Goal: Check status: Check status

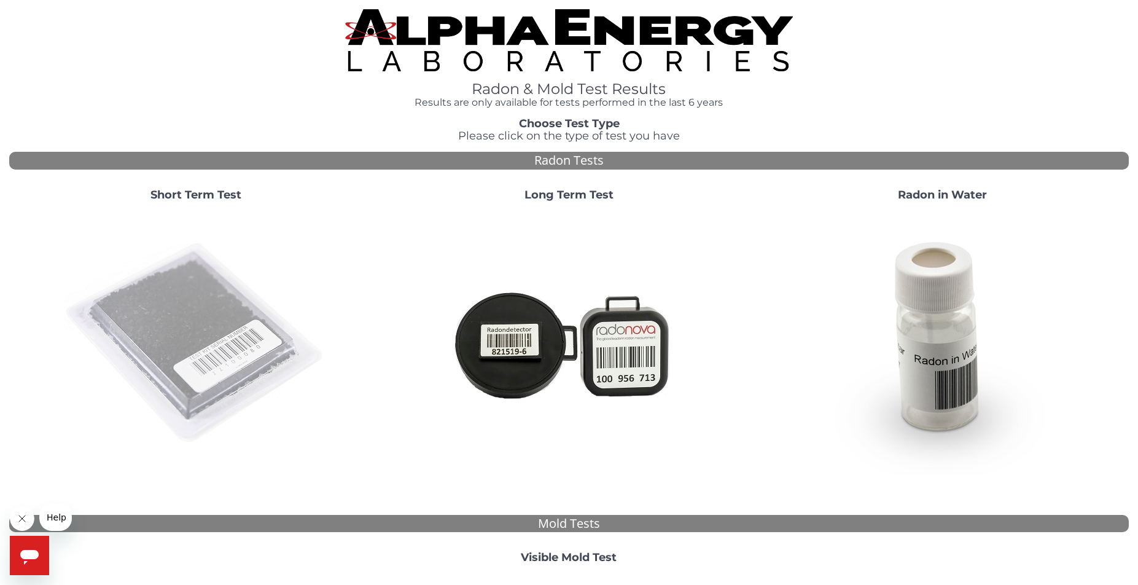
click at [206, 338] on img at bounding box center [196, 343] width 264 height 264
click at [181, 310] on img at bounding box center [196, 343] width 264 height 264
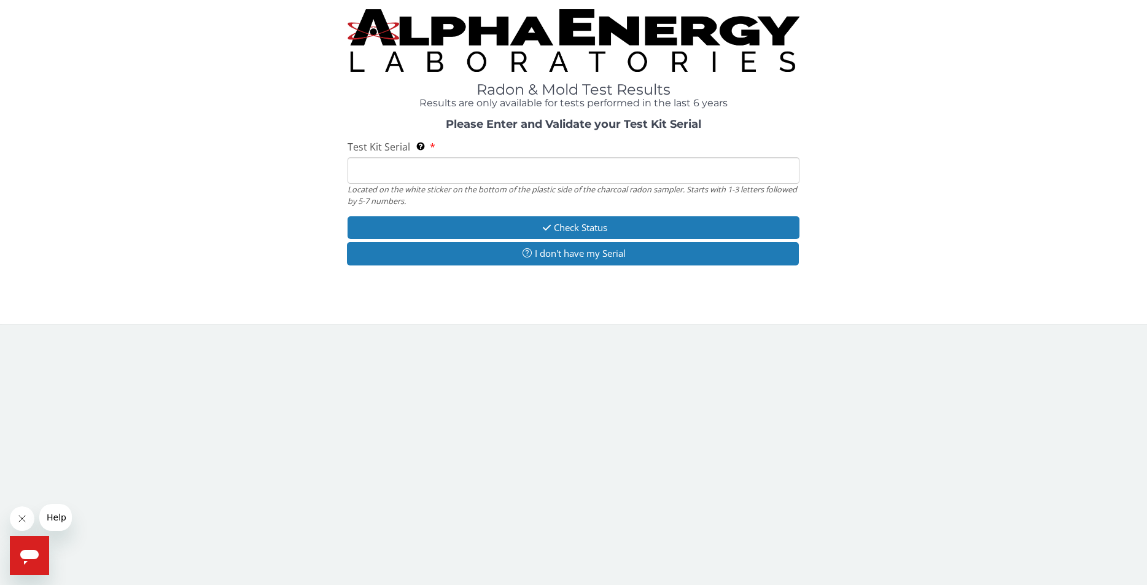
click at [420, 173] on input "Test Kit Serial Located on the white sticker on the bottom of the plastic side …" at bounding box center [573, 170] width 451 height 26
paste input "RA171139"
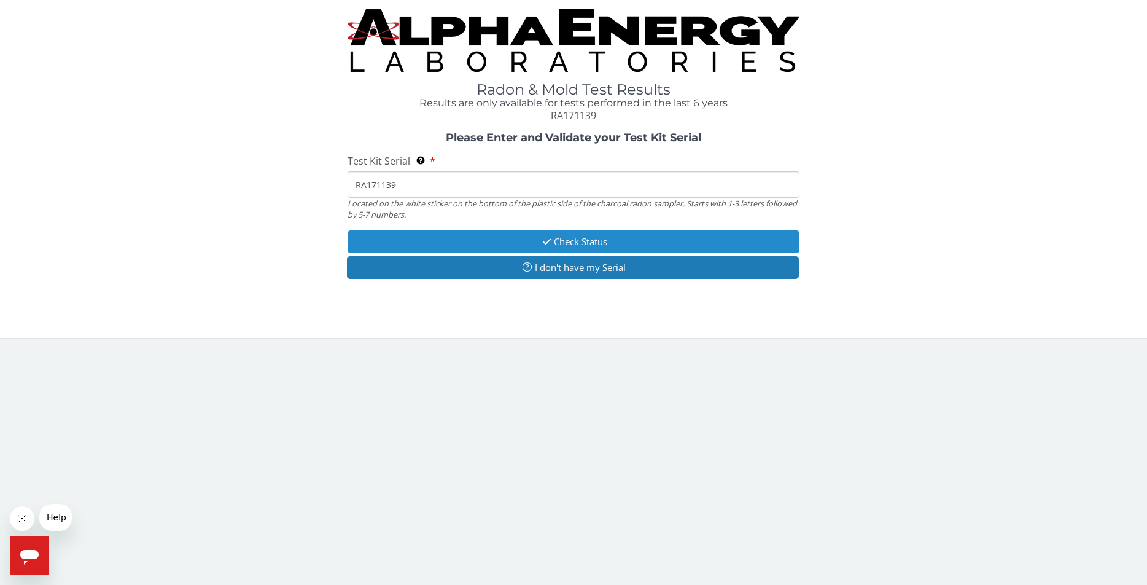
type input "RA171139"
click at [572, 241] on button "Check Status" at bounding box center [573, 241] width 451 height 23
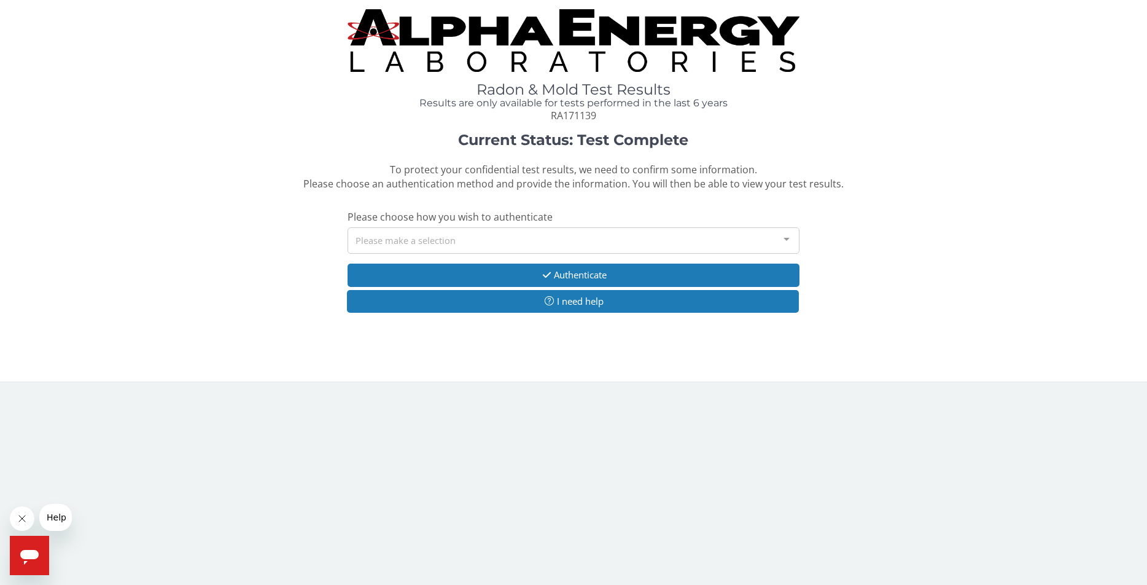
click at [784, 240] on div at bounding box center [786, 239] width 25 height 23
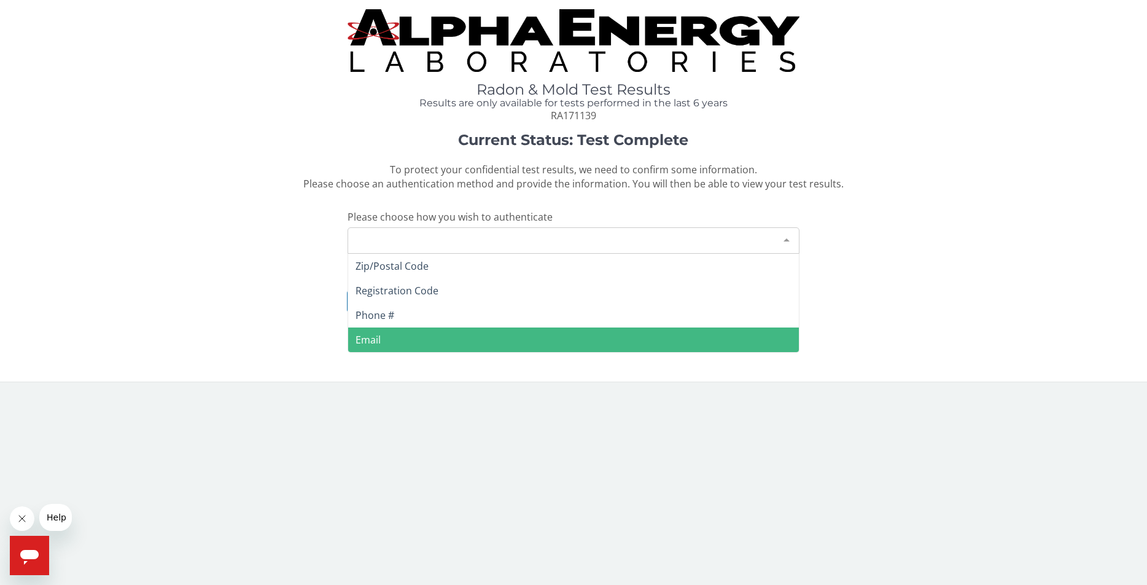
click at [369, 340] on span "Email" at bounding box center [368, 340] width 25 height 14
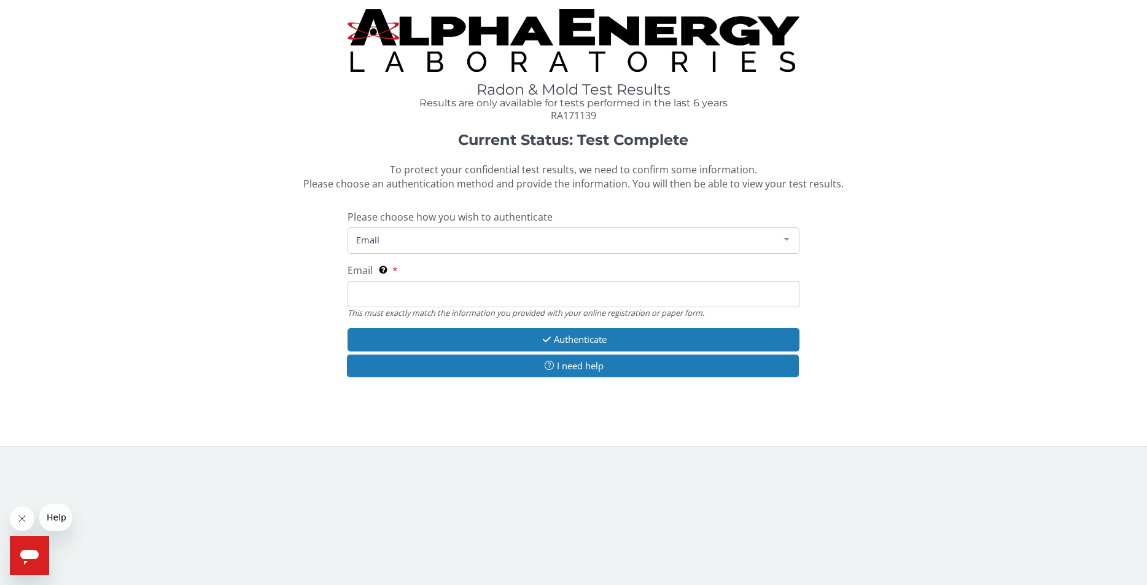
click at [384, 300] on input "Email This must exactly match the information you provided with your online reg…" at bounding box center [573, 294] width 451 height 26
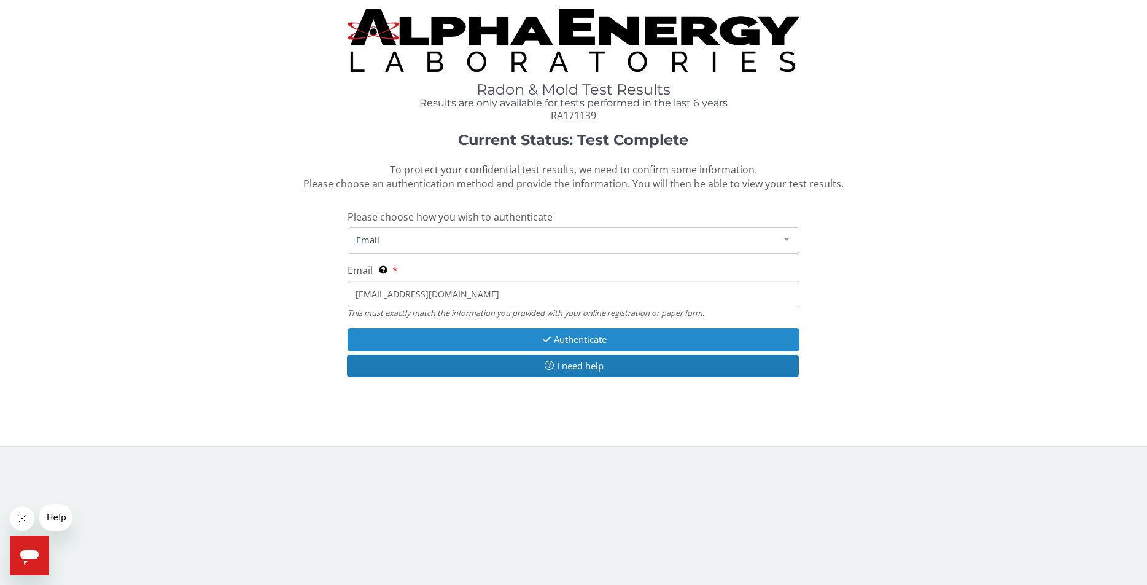
type input "bild787@gmail.com"
click at [581, 340] on button "Authenticate" at bounding box center [573, 339] width 451 height 23
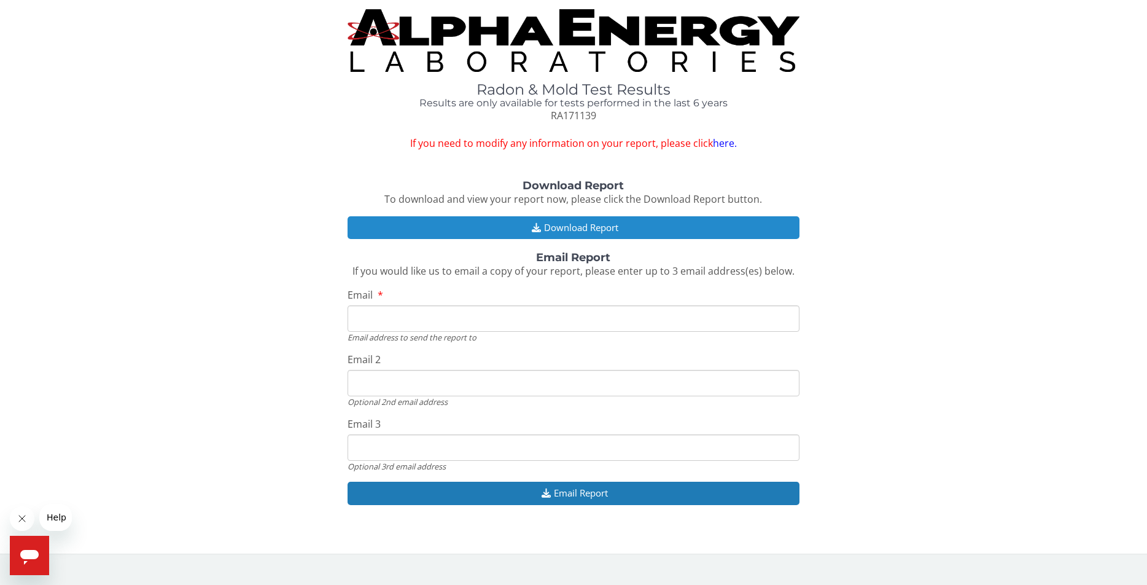
click at [559, 228] on button "Download Report" at bounding box center [573, 227] width 451 height 23
